Goal: Task Accomplishment & Management: Manage account settings

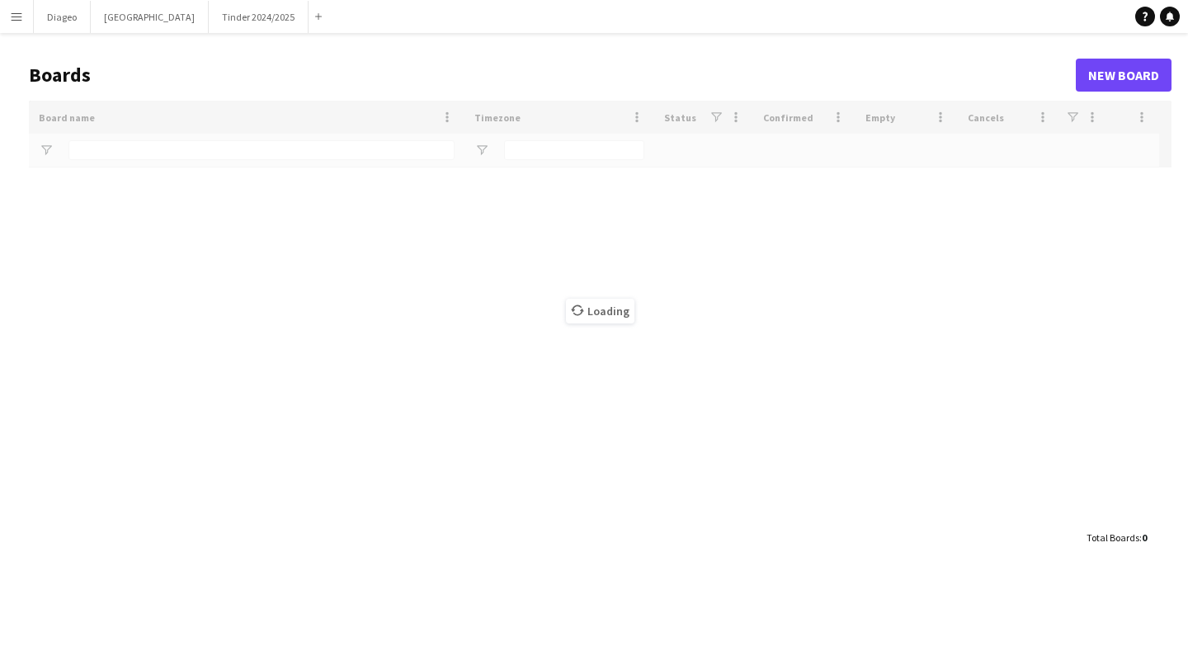
type input "******"
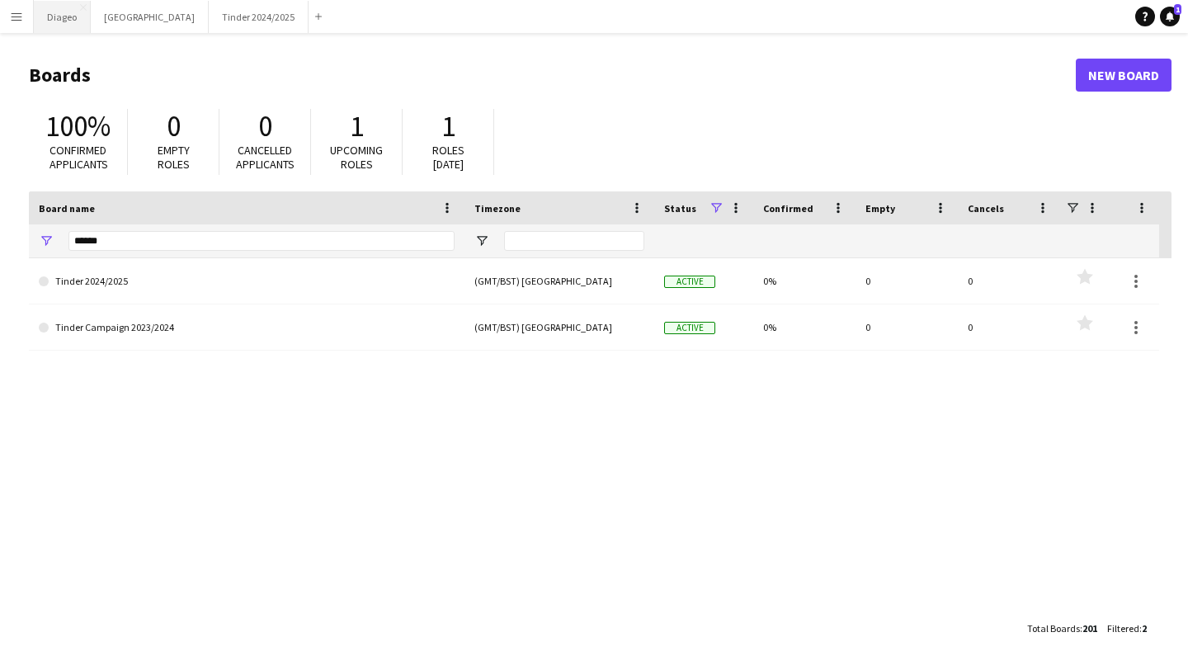
click at [57, 19] on button "Diageo Close" at bounding box center [62, 17] width 57 height 32
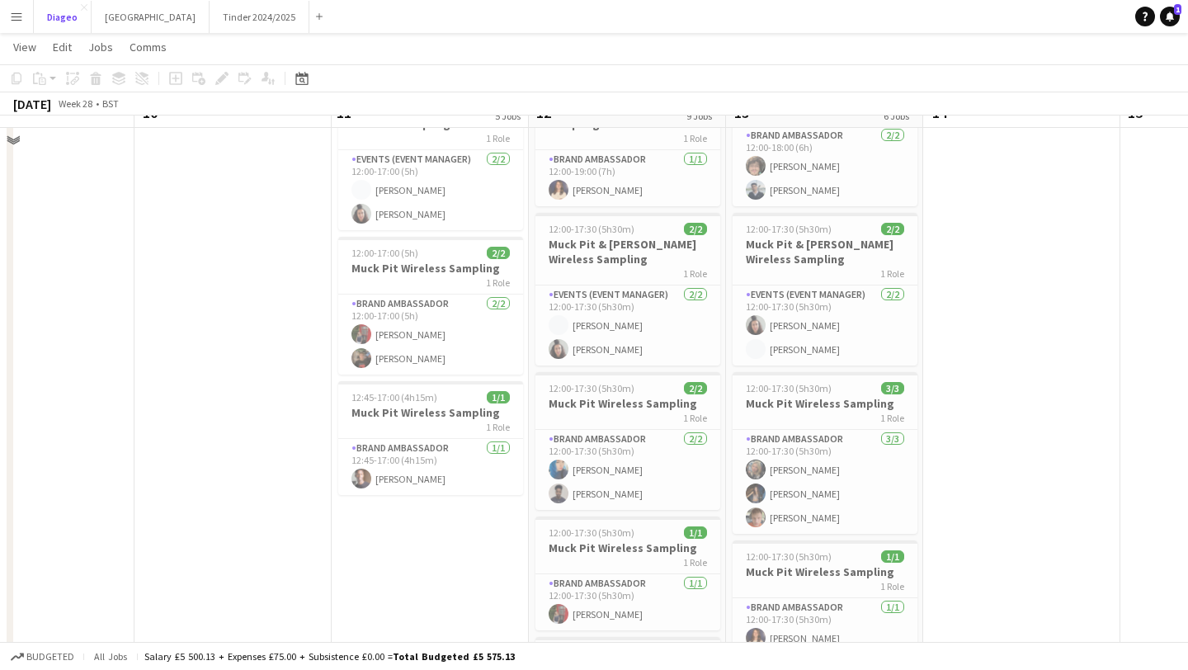
scroll to position [450, 0]
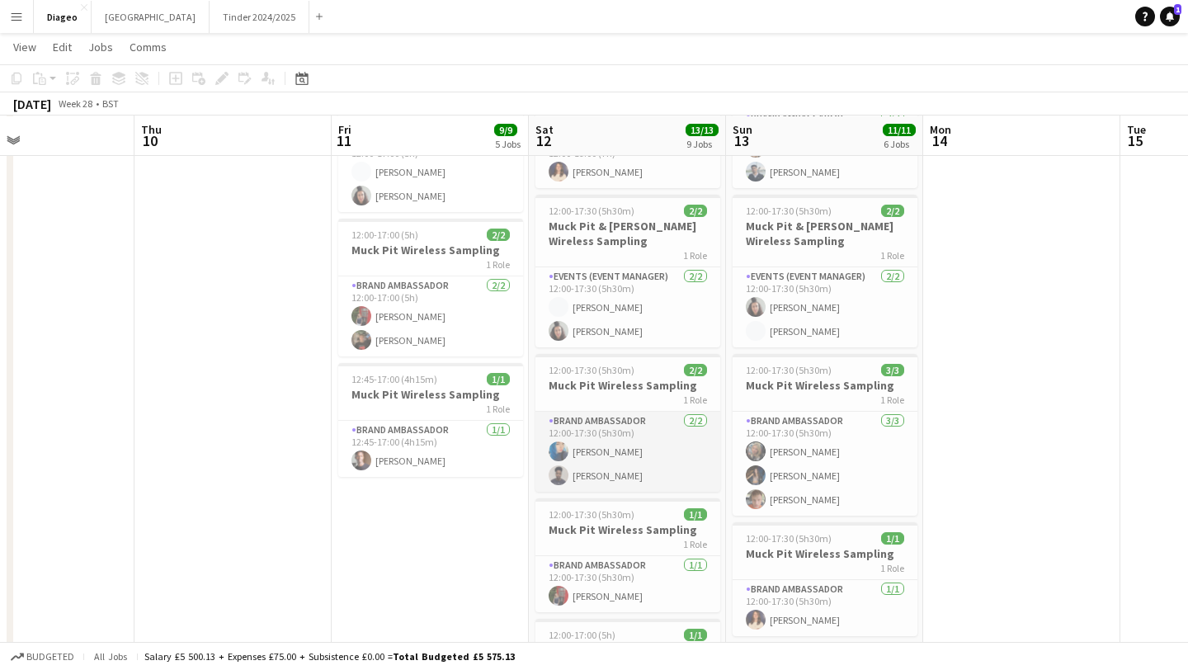
click at [632, 426] on app-card-role "Brand Ambassador [DATE] 12:00-17:30 (5h30m) [PERSON_NAME]" at bounding box center [627, 452] width 185 height 80
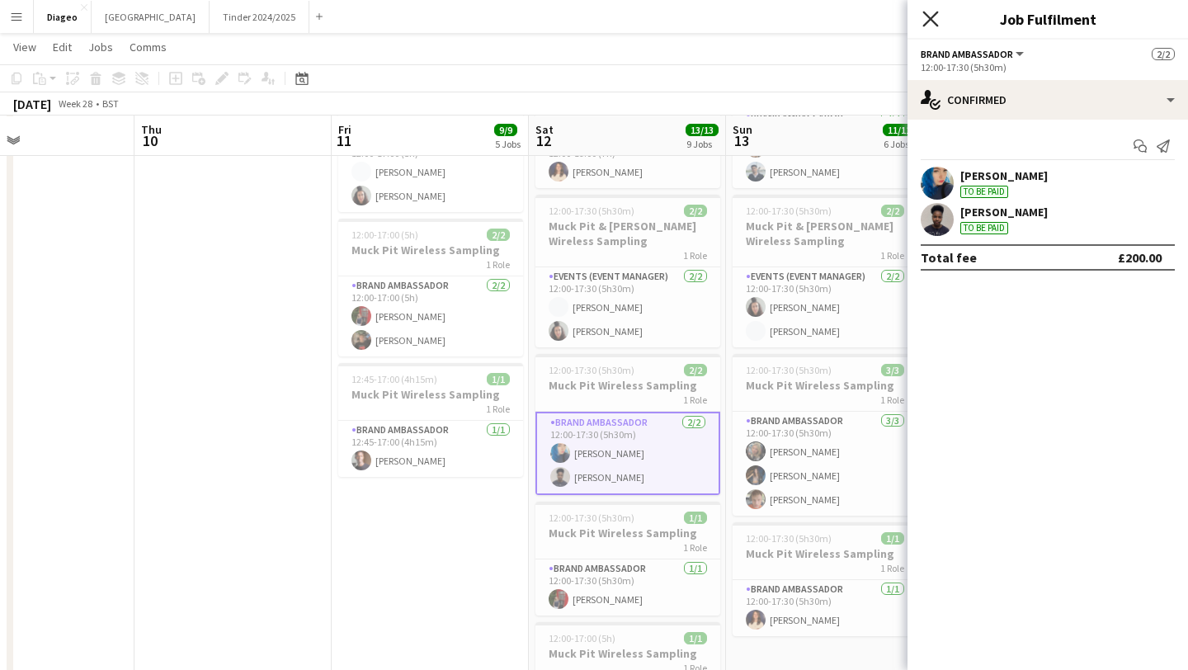
click at [925, 13] on icon at bounding box center [930, 19] width 16 height 16
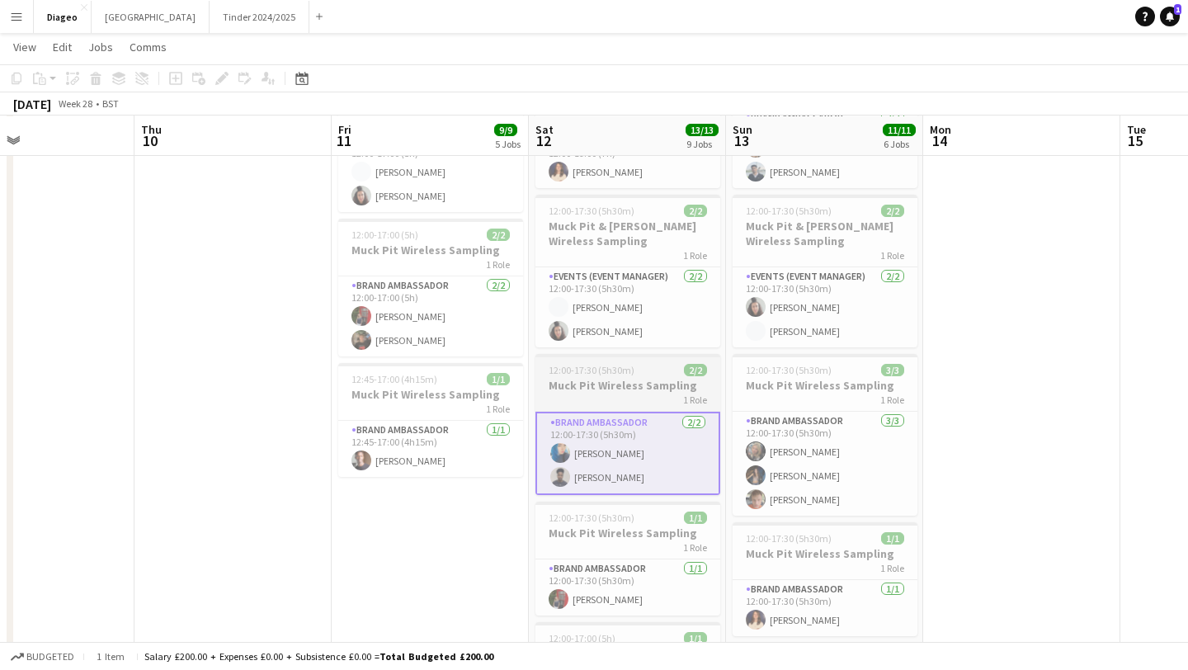
click at [631, 384] on h3 "Muck Pit Wireless Sampling" at bounding box center [627, 385] width 185 height 15
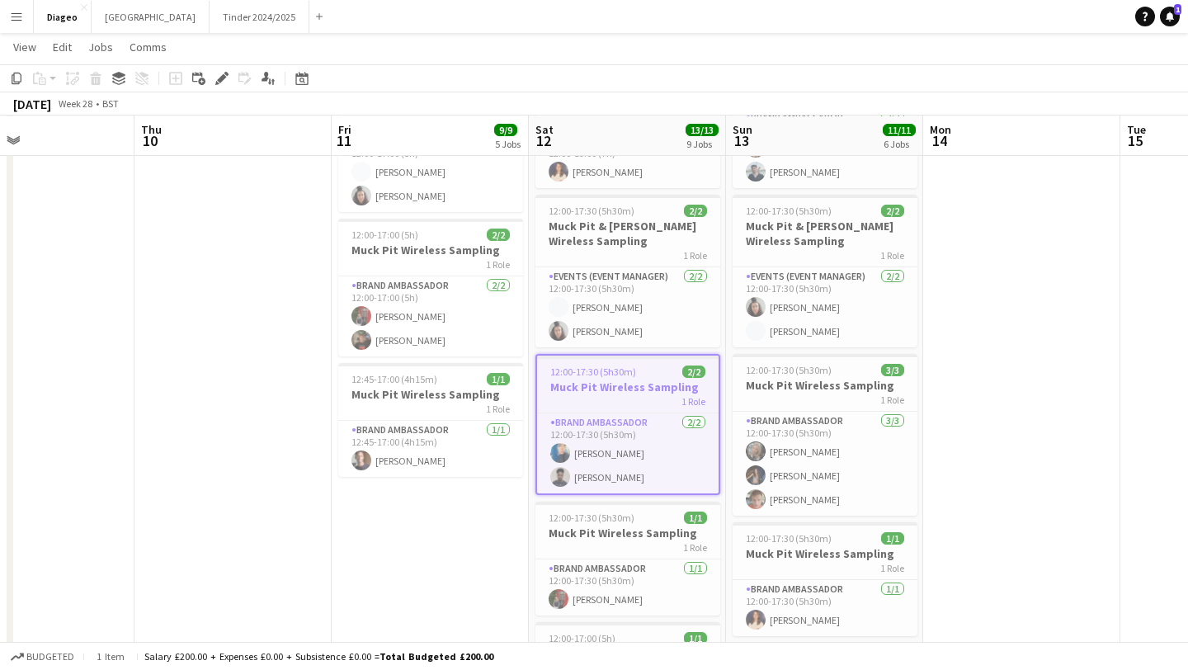
click at [631, 384] on h3 "Muck Pit Wireless Sampling" at bounding box center [627, 386] width 181 height 15
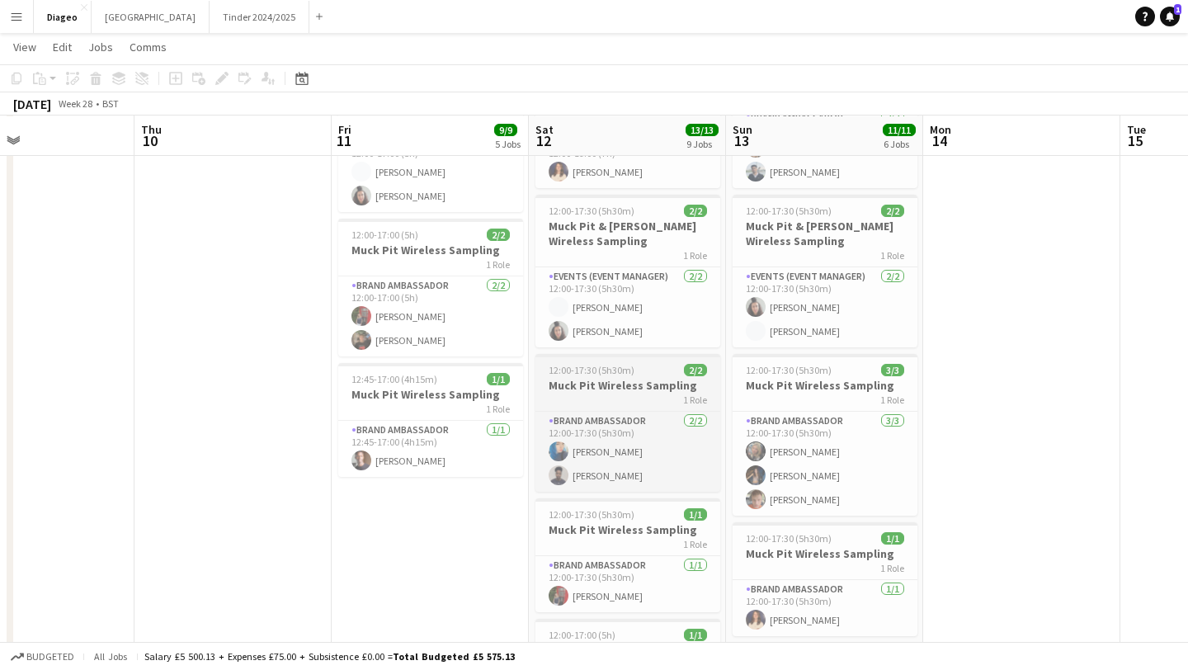
click at [631, 384] on h3 "Muck Pit Wireless Sampling" at bounding box center [627, 385] width 185 height 15
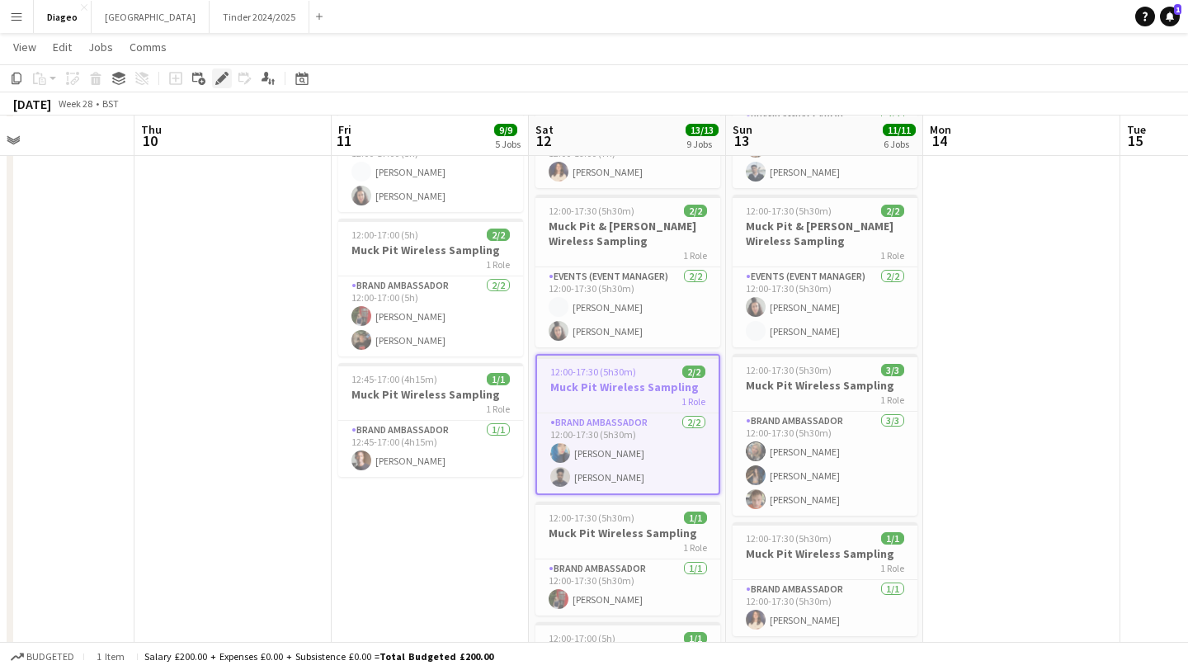
click at [224, 74] on icon at bounding box center [221, 78] width 9 height 9
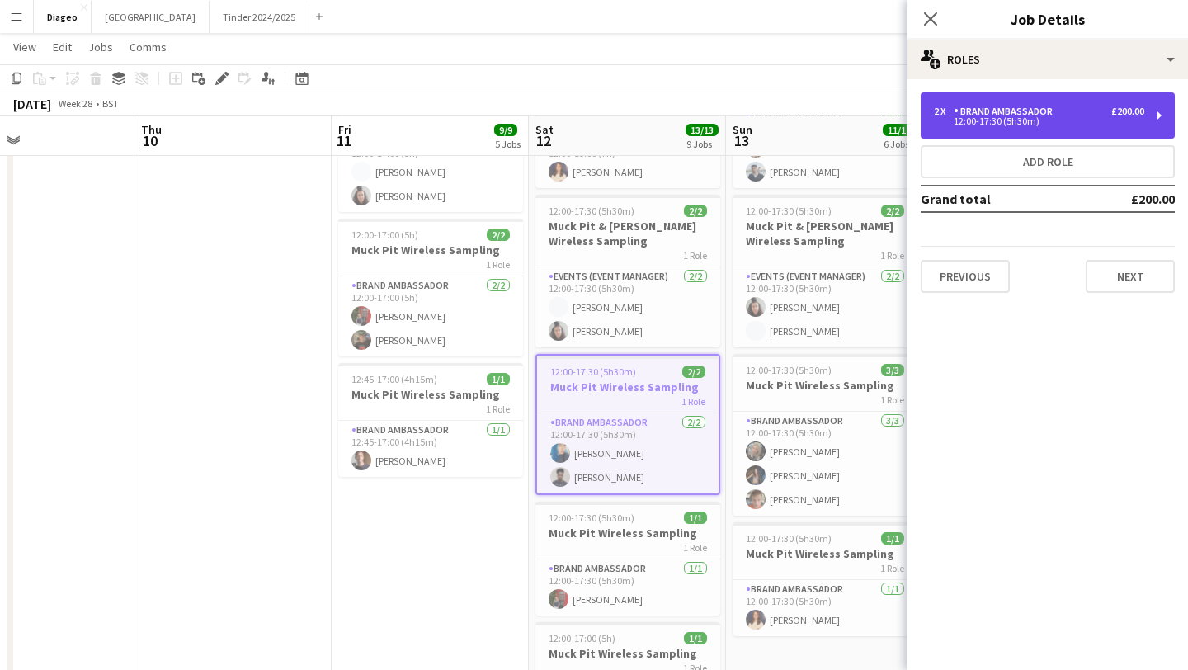
click at [1071, 110] on div "2 x Brand Ambassador £200.00" at bounding box center [1039, 112] width 210 height 12
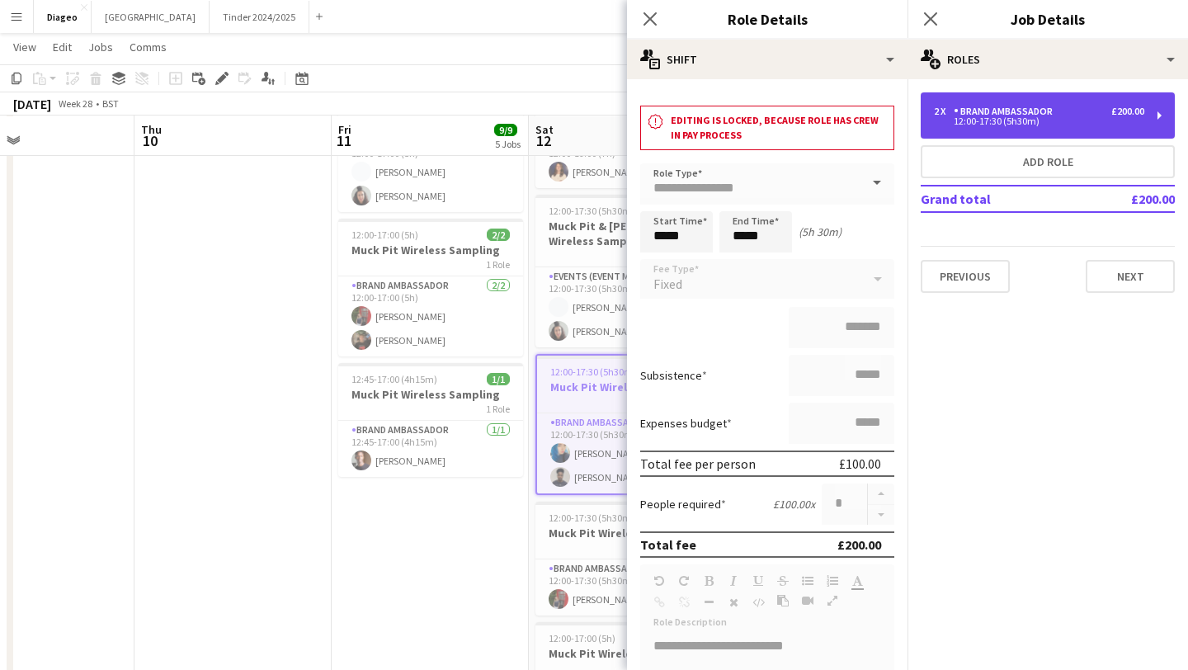
click at [1071, 110] on div "2 x Brand Ambassador £200.00" at bounding box center [1039, 112] width 210 height 12
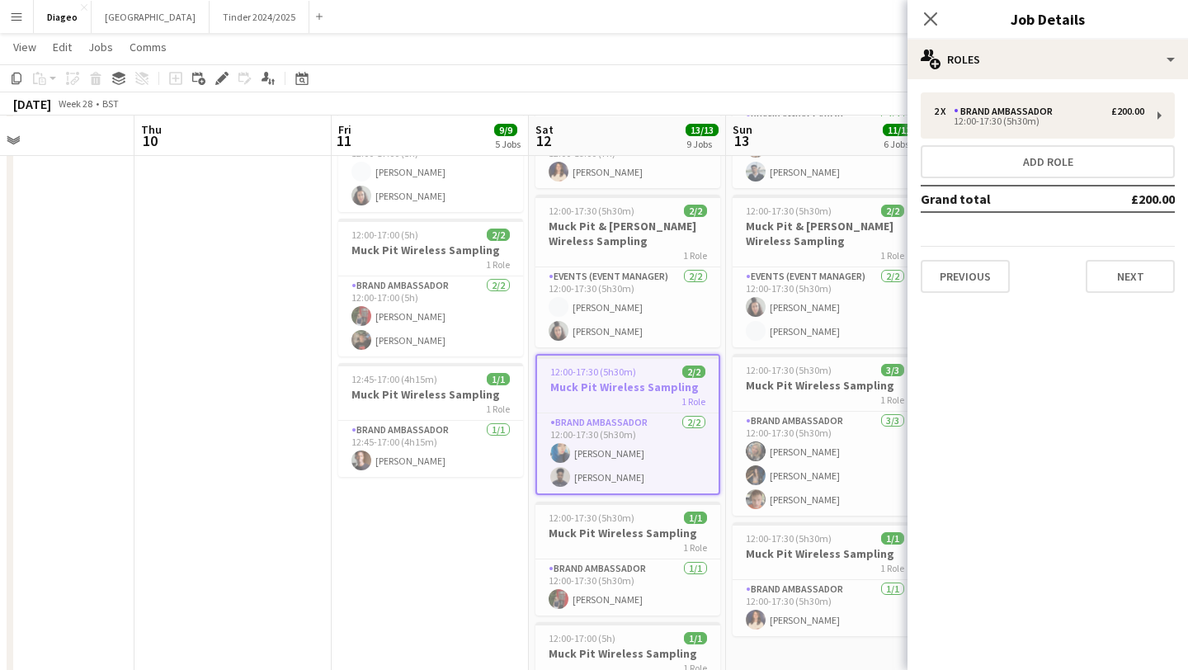
click at [948, 14] on div "Close pop-in" at bounding box center [930, 19] width 46 height 38
click at [928, 14] on icon "Close pop-in" at bounding box center [930, 19] width 16 height 16
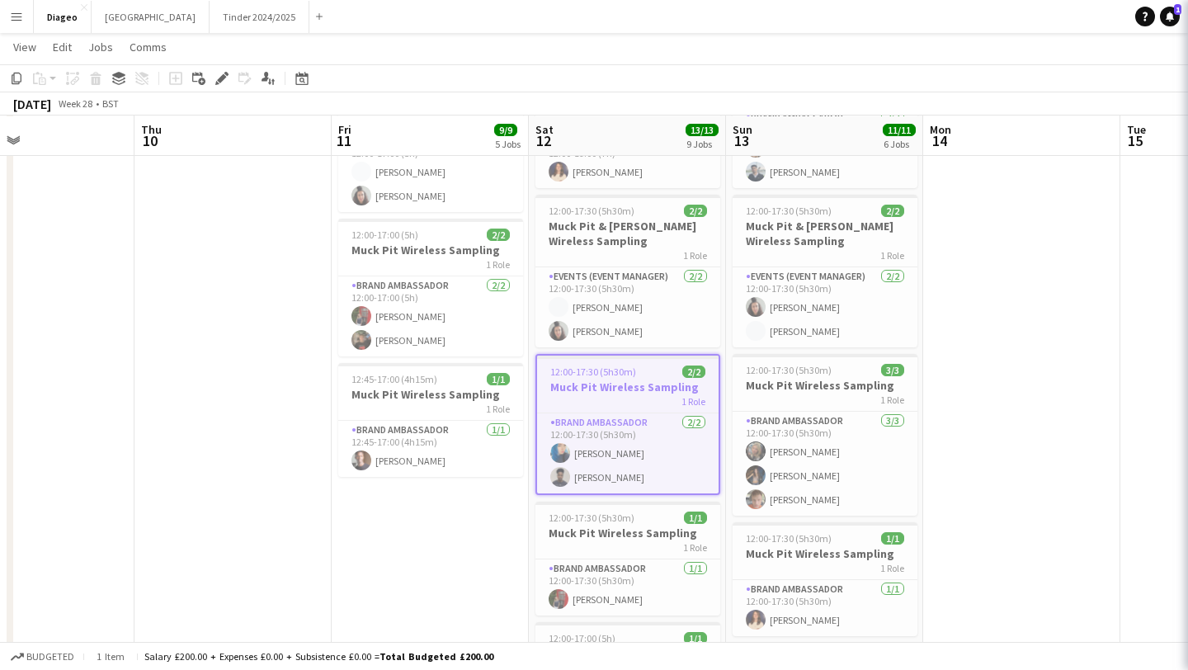
click at [1039, 394] on app-date-cell at bounding box center [1021, 413] width 197 height 1358
